Goal: Find specific page/section: Locate a particular part of the current website

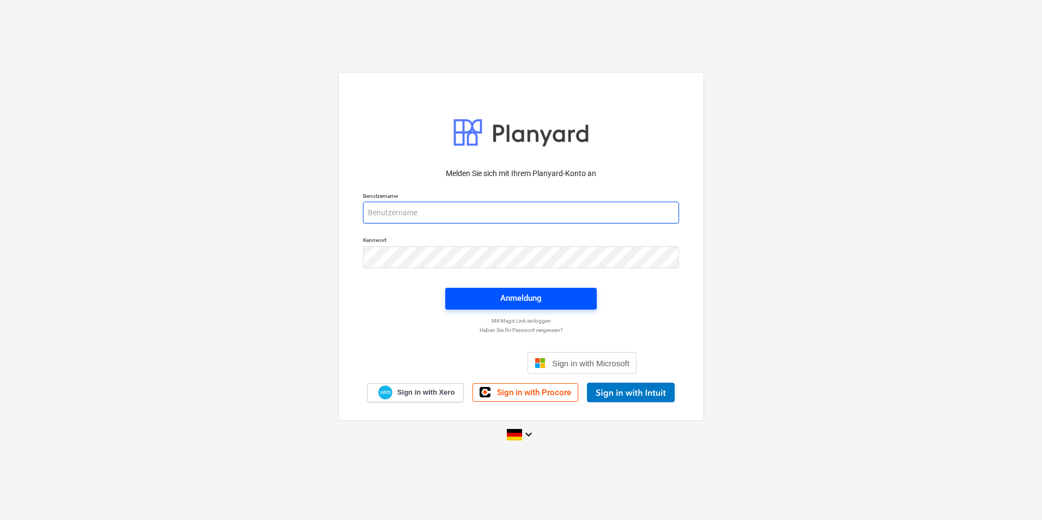
type input "[PERSON_NAME][EMAIL_ADDRESS][PERSON_NAME][DOMAIN_NAME]"
click at [495, 295] on span "Anmeldung" at bounding box center [520, 298] width 125 height 14
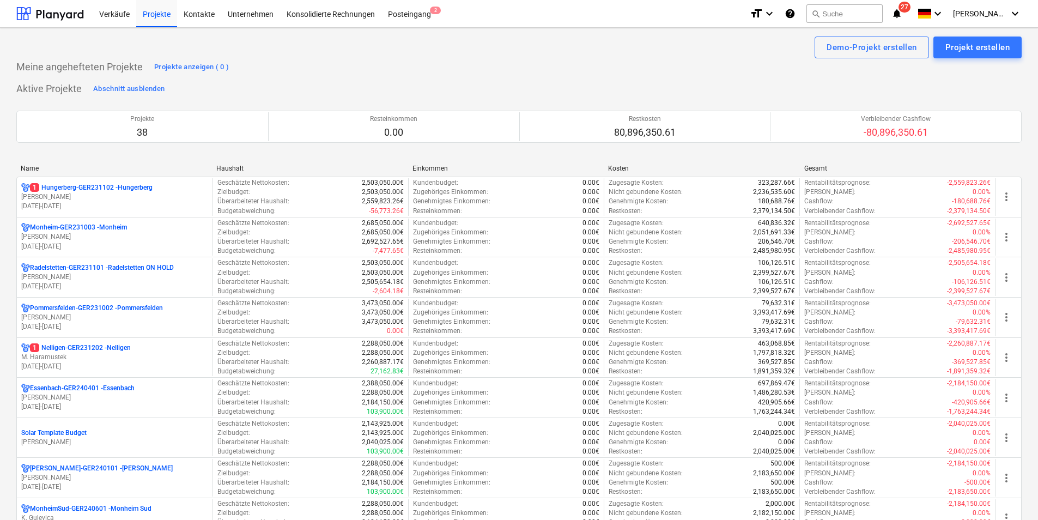
click at [99, 165] on div "Name" at bounding box center [114, 169] width 187 height 8
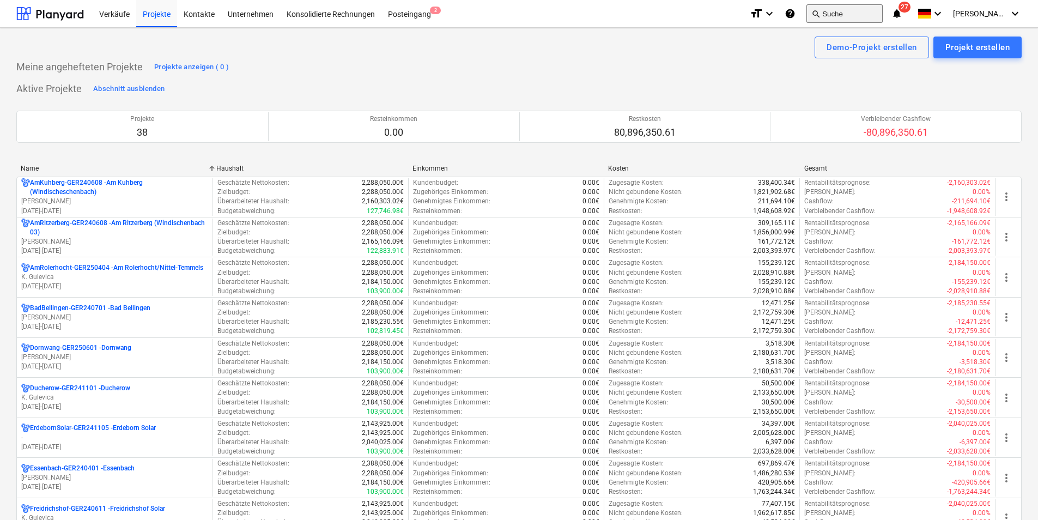
click at [877, 11] on button "search Suche" at bounding box center [845, 13] width 76 height 19
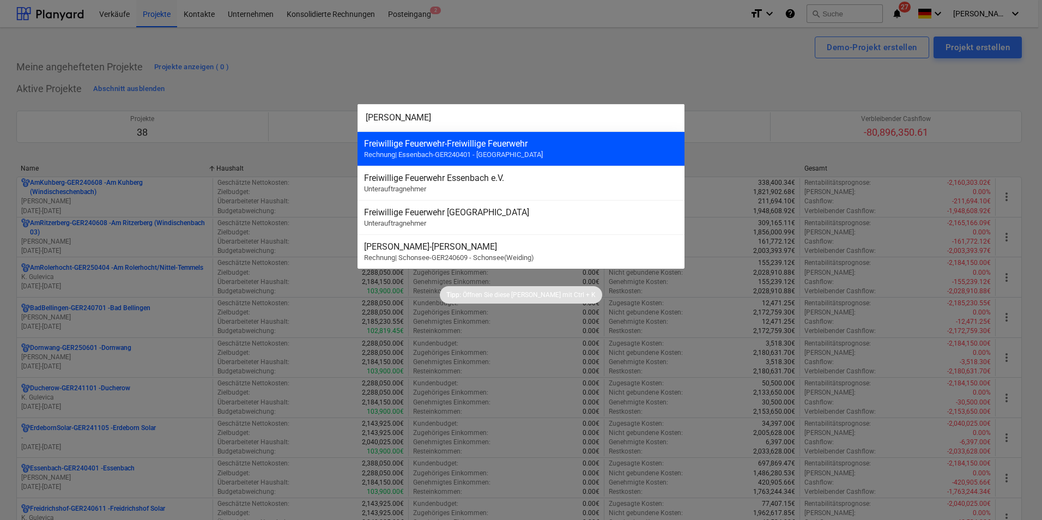
type input "[PERSON_NAME]"
click at [429, 153] on span "Rechnung | Essenbach-GER240401 - [GEOGRAPHIC_DATA]" at bounding box center [453, 154] width 179 height 8
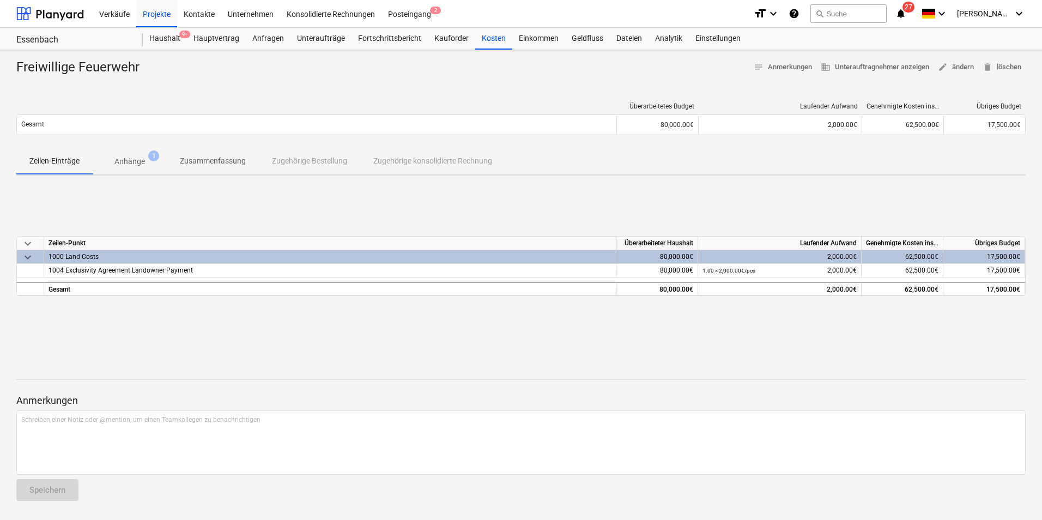
click at [121, 164] on p "Anhänge" at bounding box center [129, 161] width 31 height 11
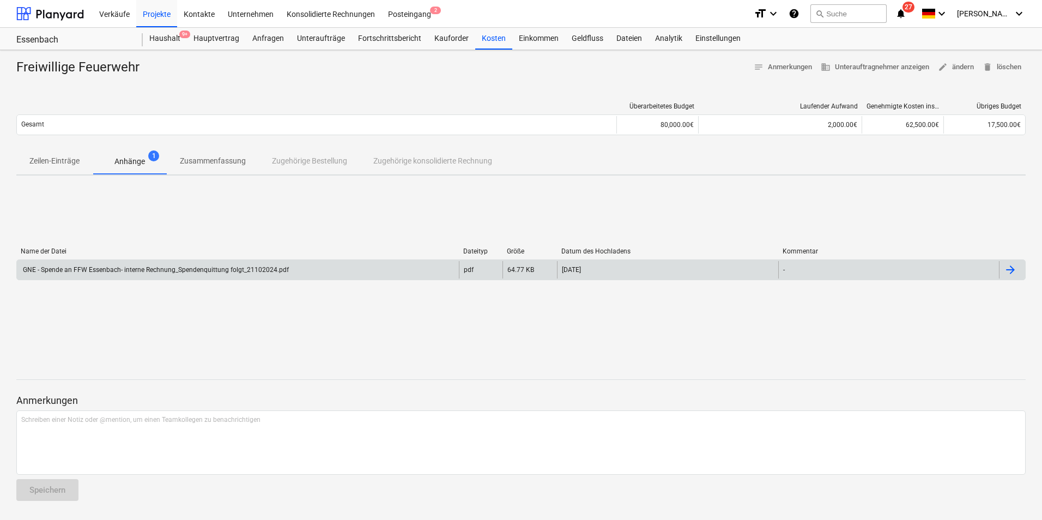
click at [135, 265] on div "GNE - Spende an FFW Essenbach- interne Rechnung_Spendenquittung folgt_21102024.…" at bounding box center [238, 269] width 442 height 17
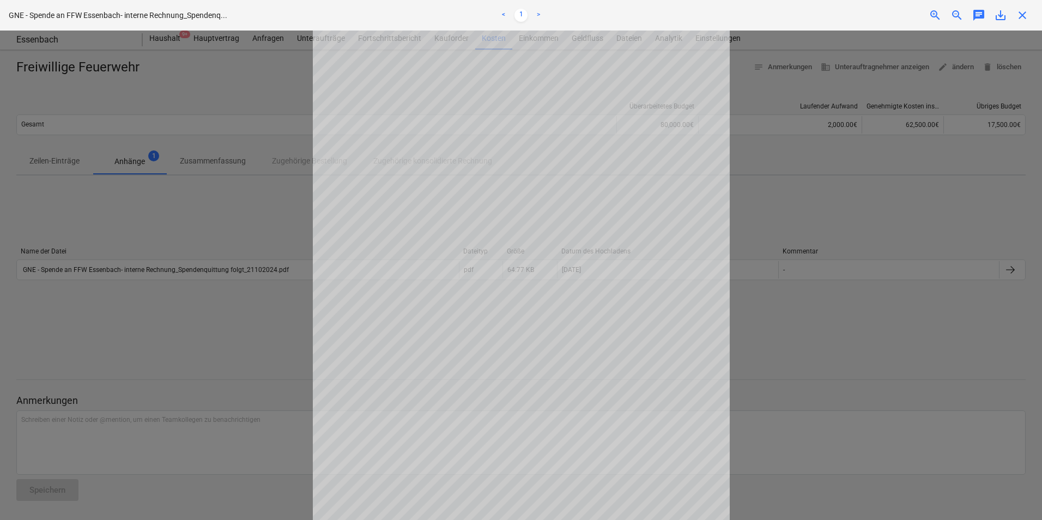
click at [153, 296] on div at bounding box center [521, 275] width 1042 height 489
click at [1025, 19] on span "close" at bounding box center [1022, 15] width 13 height 13
